Goal: Task Accomplishment & Management: Use online tool/utility

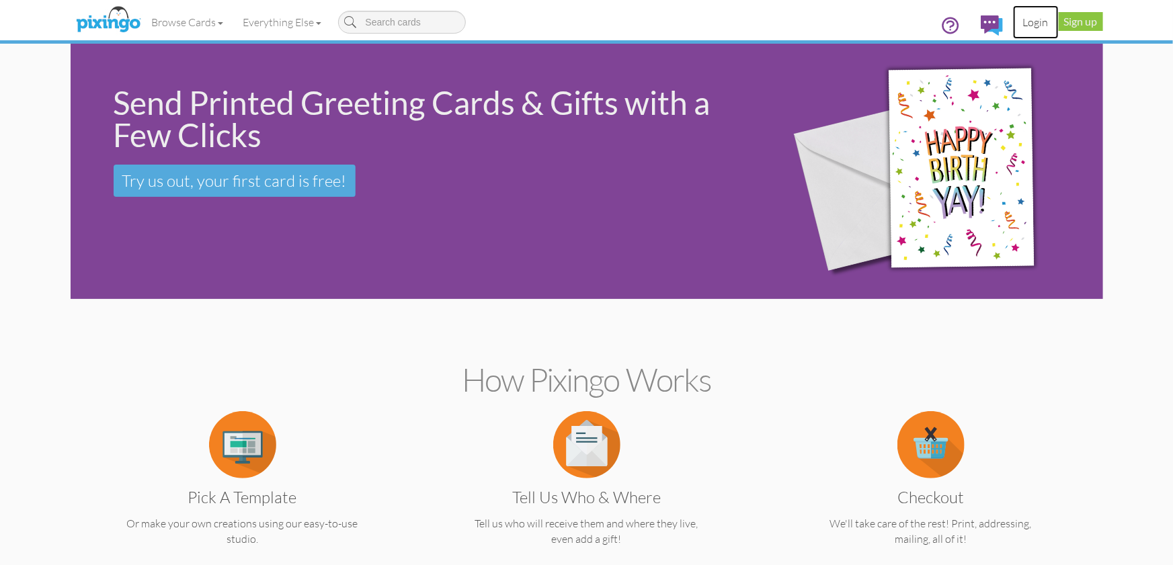
click at [1030, 24] on link "Login" at bounding box center [1036, 22] width 46 height 34
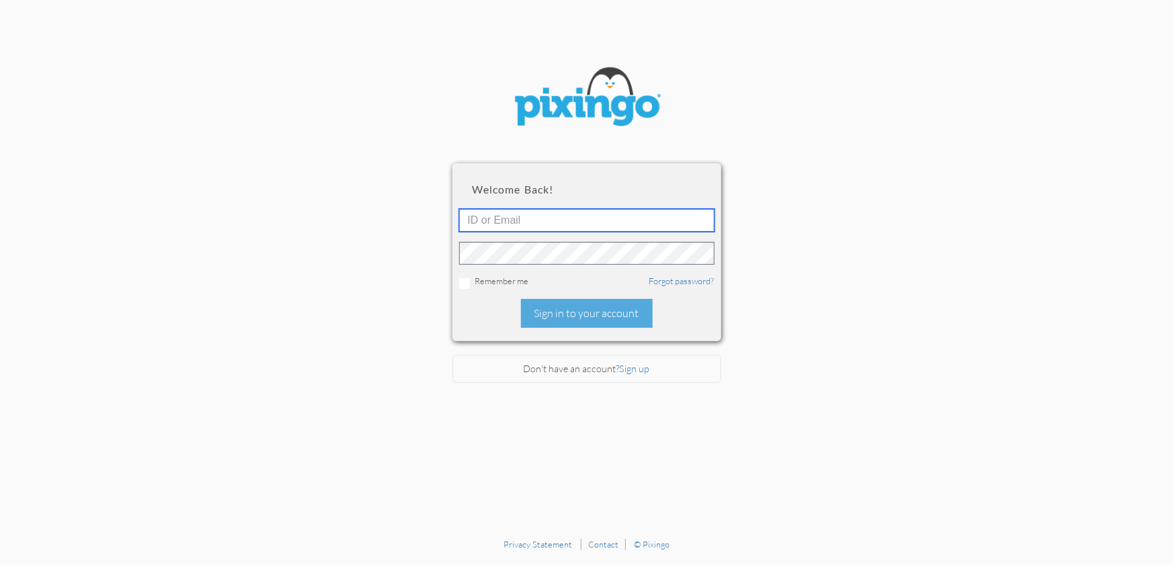
type input "1644"
click at [575, 312] on div "Sign in to your account" at bounding box center [587, 313] width 132 height 29
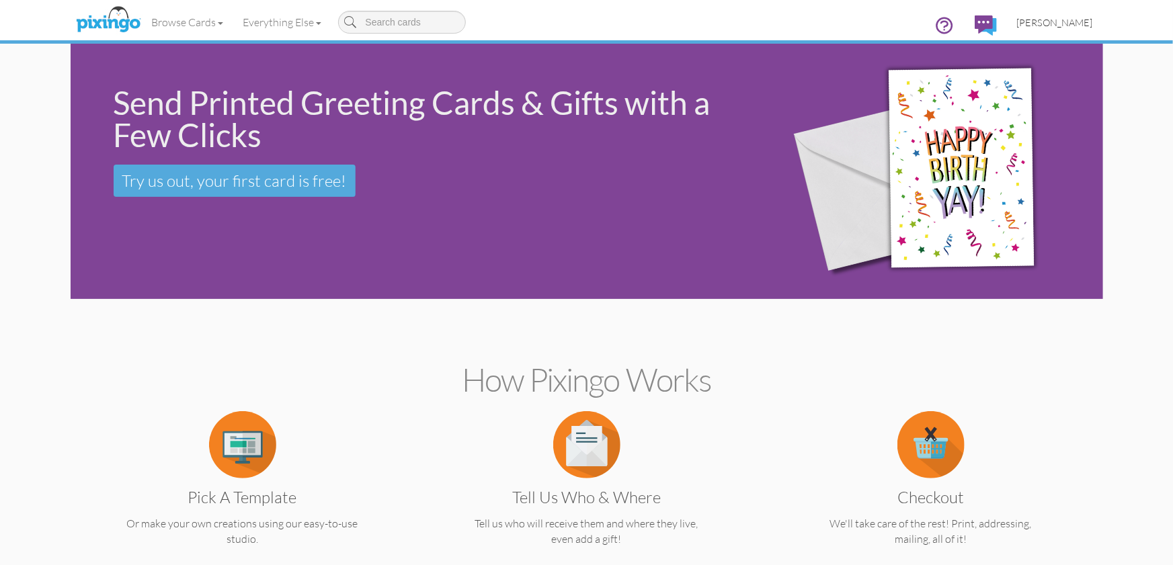
click at [1053, 17] on span "[PERSON_NAME]" at bounding box center [1055, 22] width 76 height 11
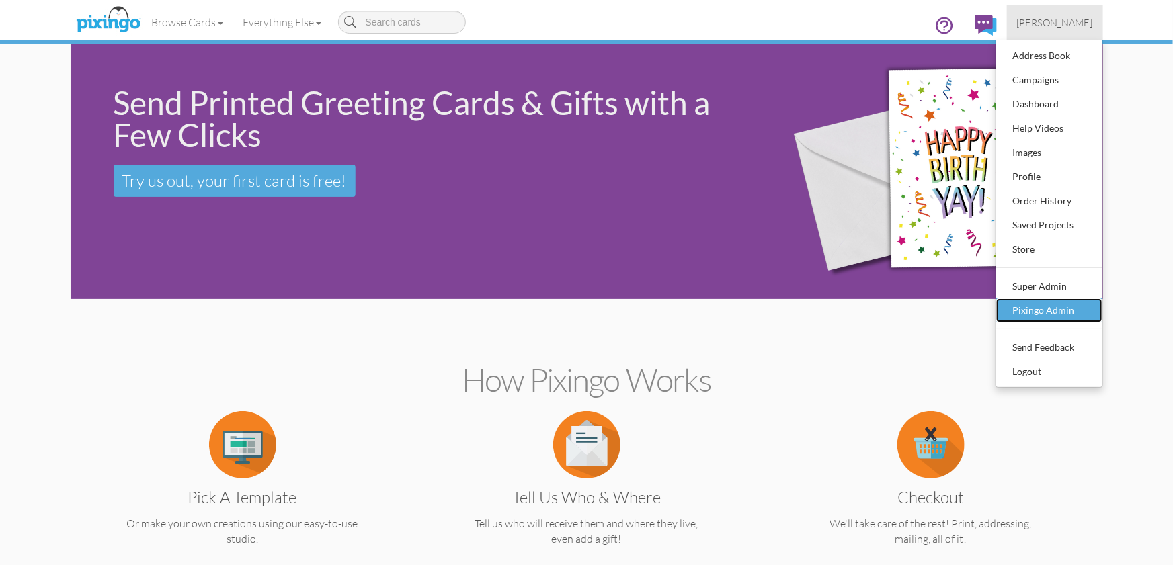
click at [1048, 317] on div "Pixingo Admin" at bounding box center [1049, 311] width 79 height 20
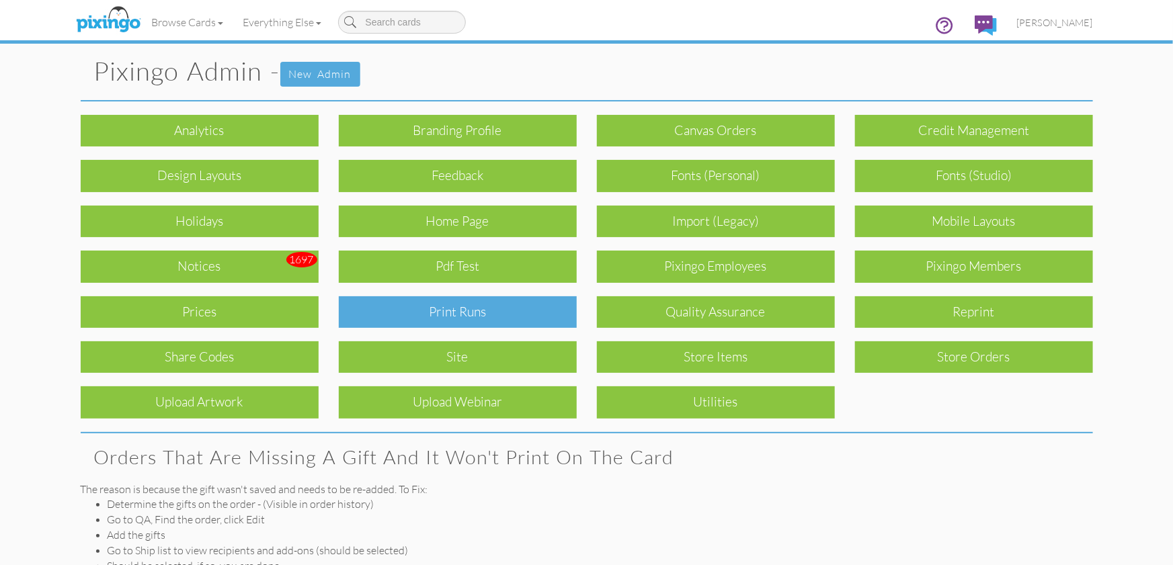
click at [523, 309] on div "Print Runs" at bounding box center [458, 312] width 238 height 32
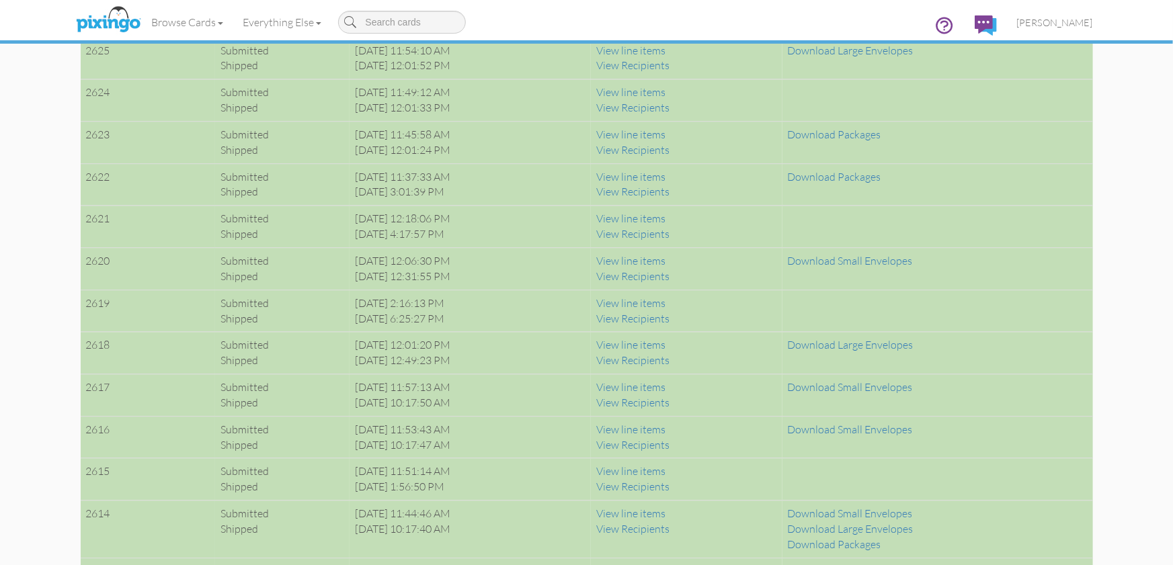
scroll to position [4339, 0]
click at [663, 301] on link "View line items" at bounding box center [630, 307] width 69 height 13
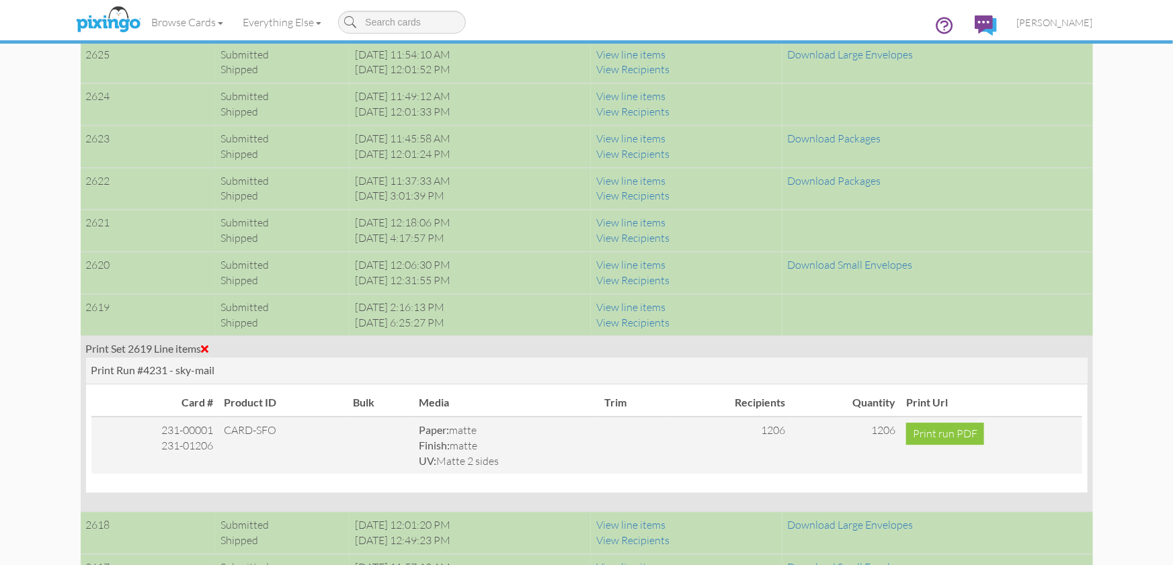
click at [209, 344] on span at bounding box center [205, 349] width 7 height 11
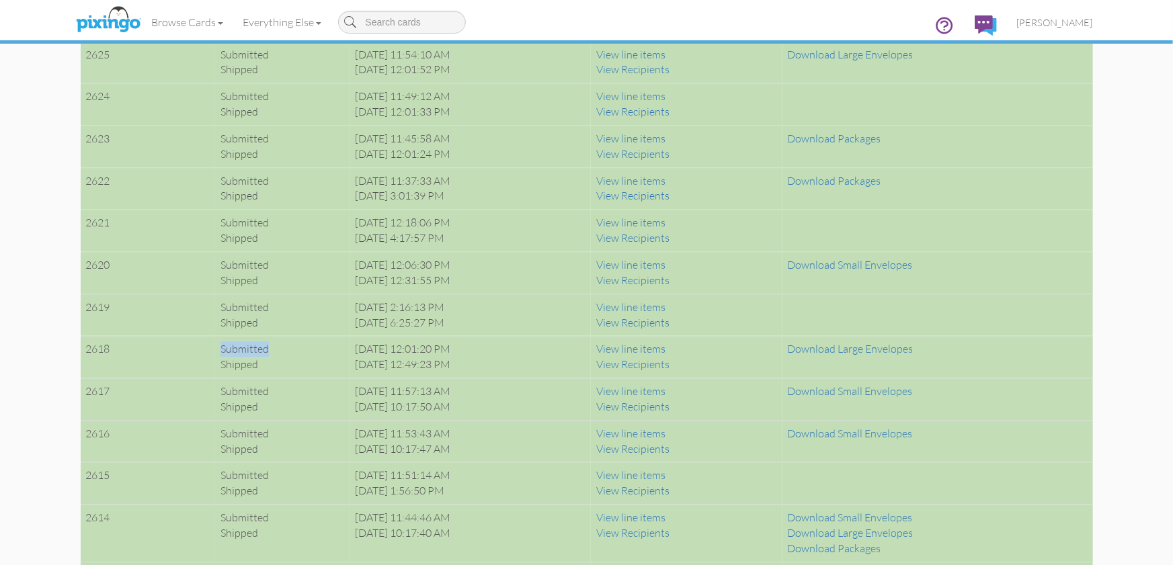
click at [221, 342] on div "Submitted" at bounding box center [283, 349] width 124 height 15
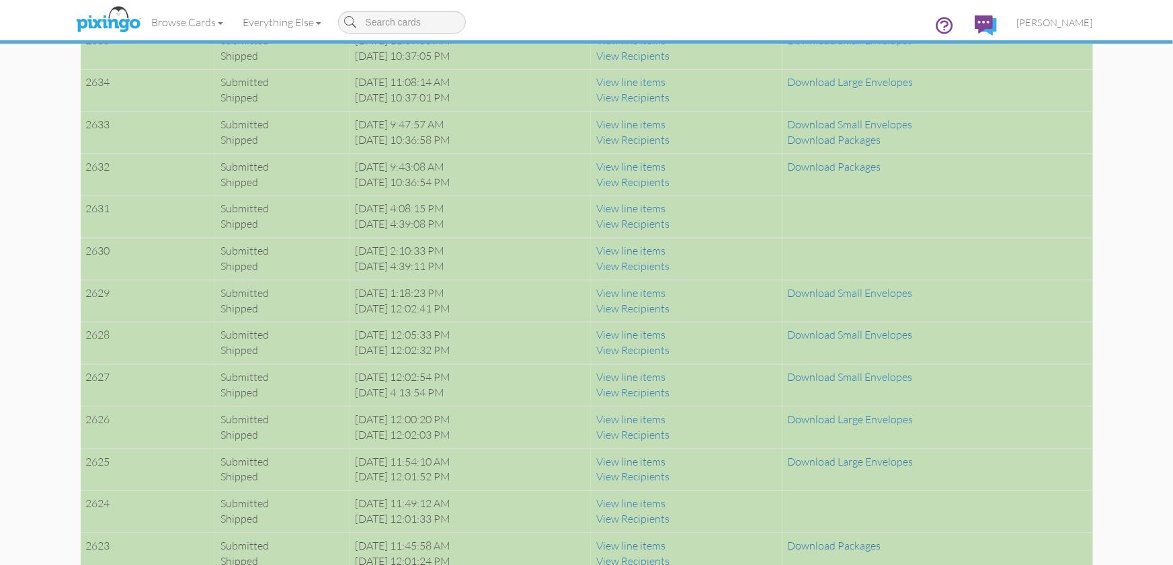
scroll to position [3931, 0]
click at [666, 247] on link "View line items" at bounding box center [630, 251] width 69 height 13
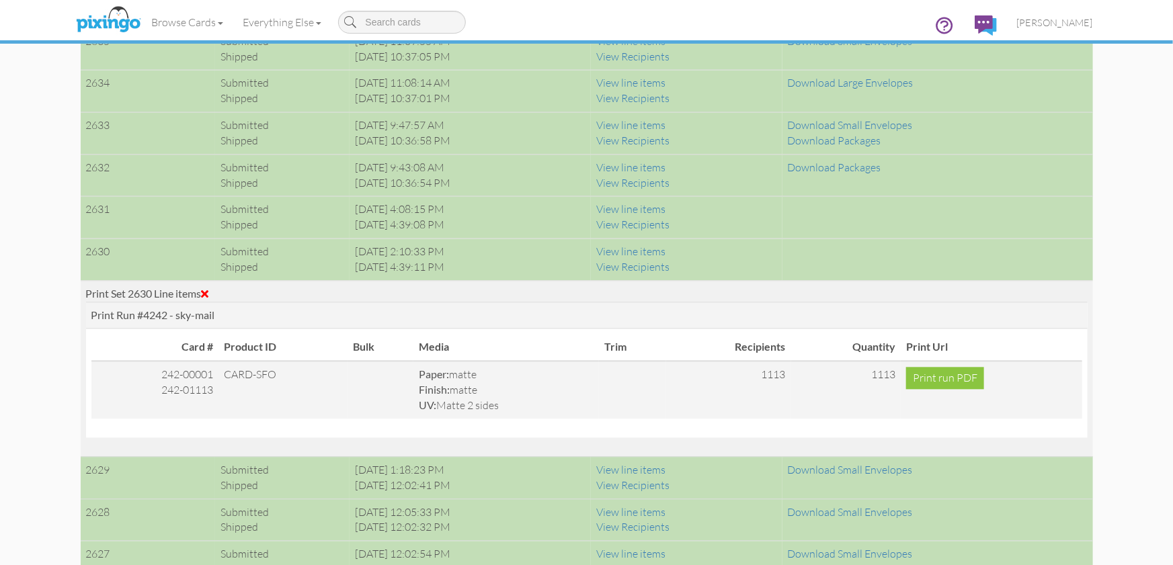
click at [206, 288] on span at bounding box center [205, 293] width 7 height 11
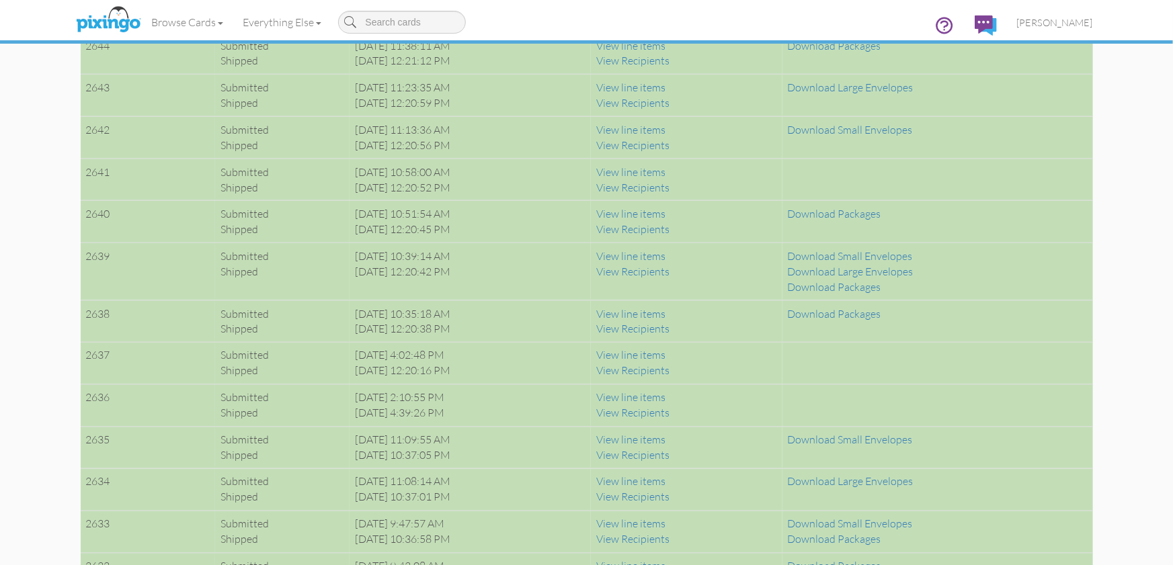
scroll to position [3529, 0]
click at [666, 311] on link "View line items" at bounding box center [630, 315] width 69 height 13
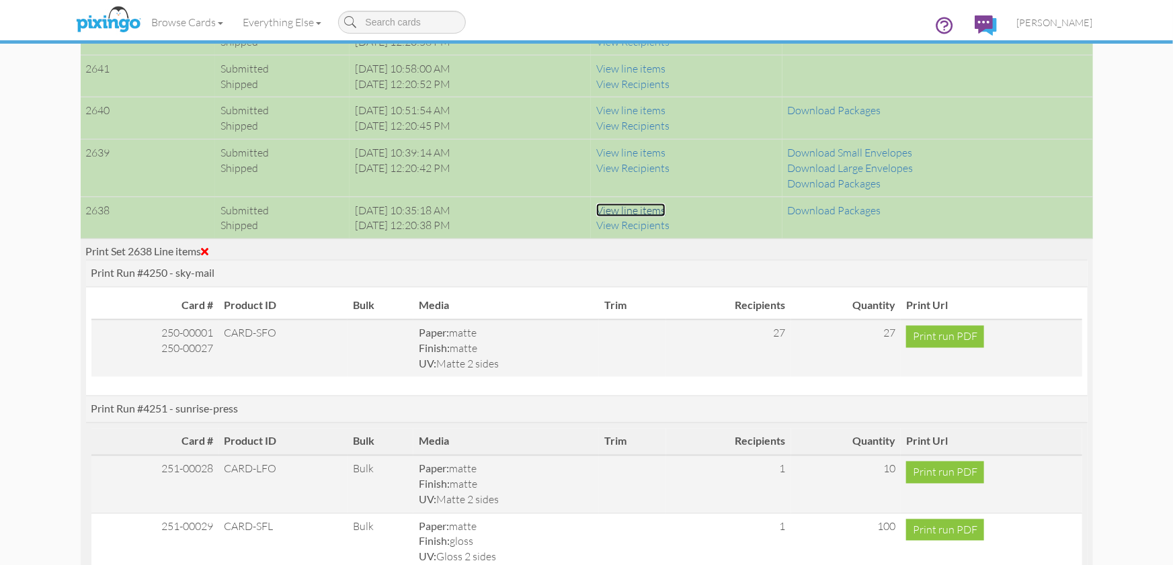
scroll to position [3632, 0]
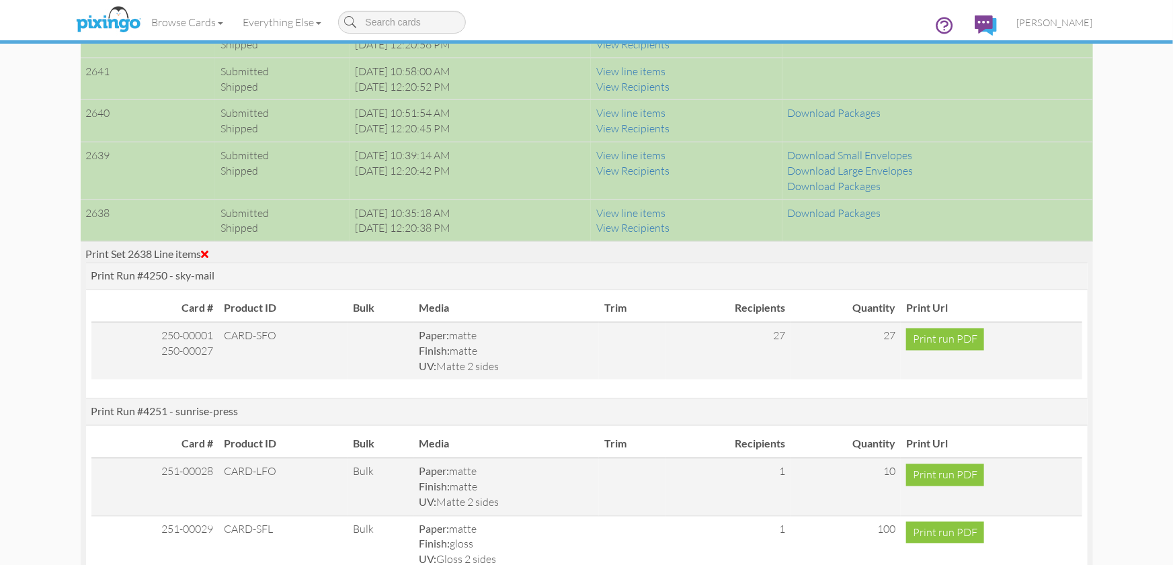
click at [213, 251] on div "Print Set 2638 Line items" at bounding box center [587, 254] width 1002 height 15
click at [209, 250] on span at bounding box center [205, 254] width 7 height 11
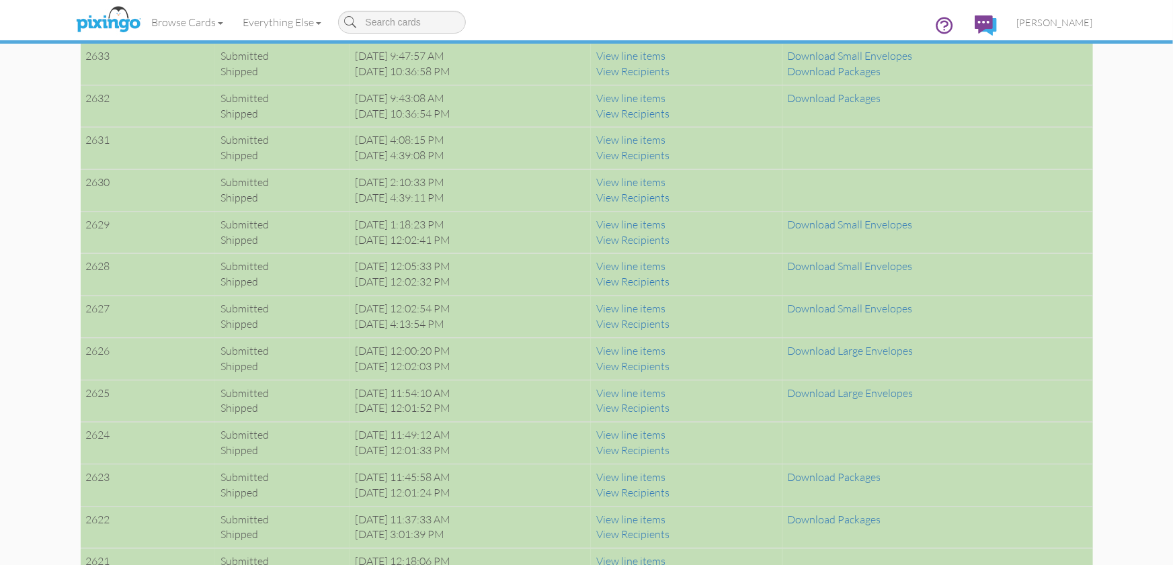
scroll to position [3999, 0]
click at [647, 136] on link "View line items" at bounding box center [630, 140] width 69 height 13
